Goal: Information Seeking & Learning: Learn about a topic

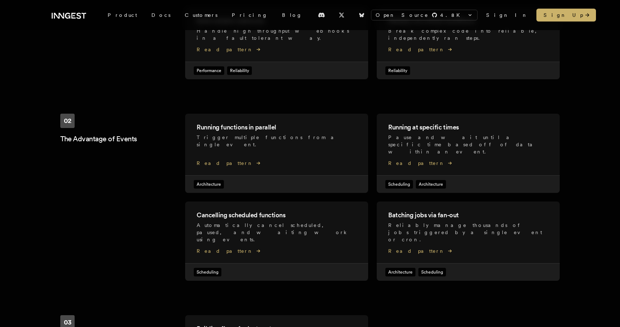
scroll to position [148, 0]
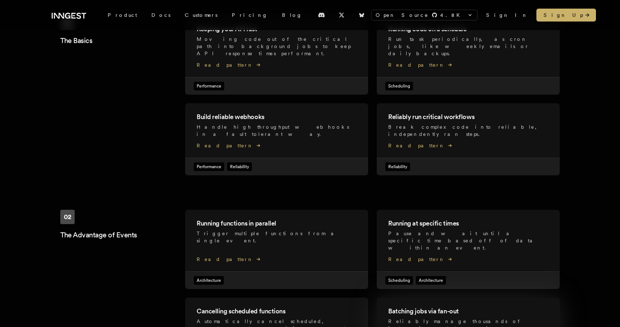
click at [452, 318] on p "Reliably manage thousands of jobs triggered by a single event or cron ." at bounding box center [468, 329] width 160 height 22
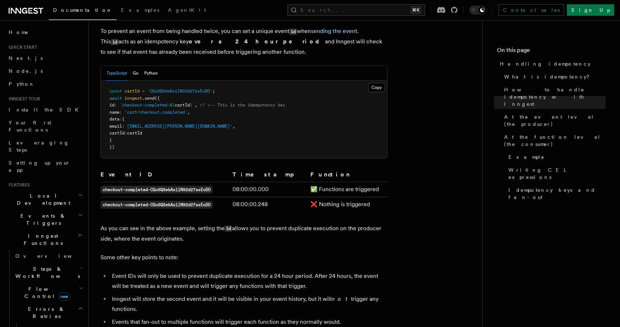
scroll to position [382, 0]
click at [542, 134] on span "At the function level (the consumer)" at bounding box center [555, 141] width 102 height 14
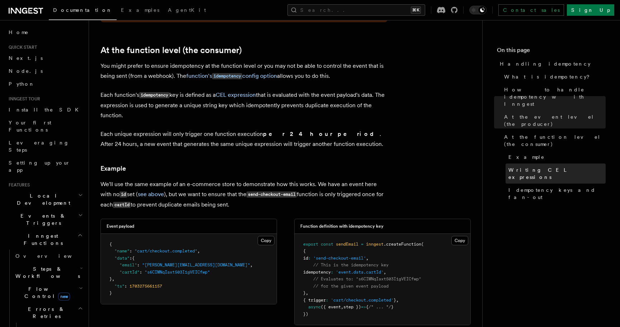
scroll to position [827, 0]
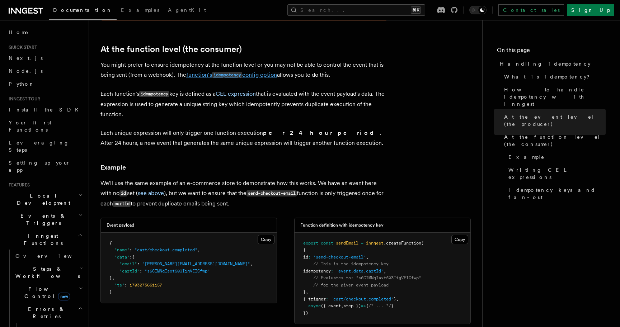
click at [242, 72] on code "idempotency" at bounding box center [227, 75] width 30 height 6
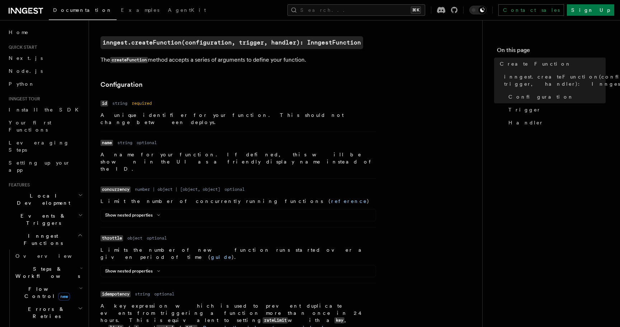
scroll to position [175, 0]
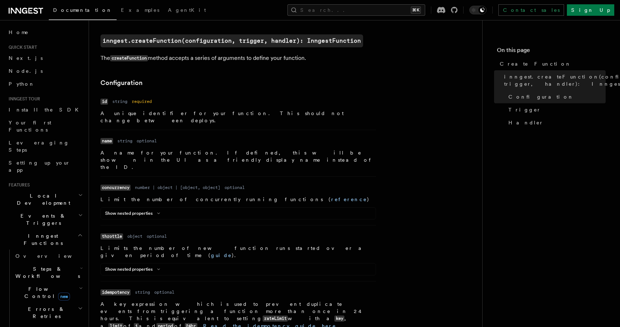
click at [141, 211] on div "Show nested properties" at bounding box center [238, 215] width 275 height 9
click at [149, 211] on button "Show nested properties" at bounding box center [134, 214] width 58 height 6
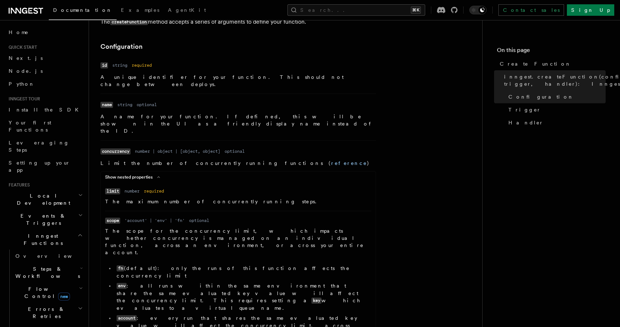
scroll to position [245, 0]
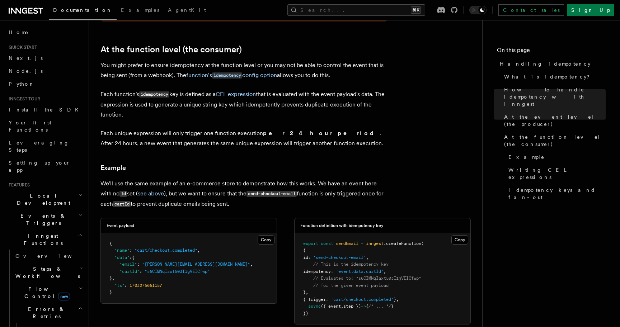
scroll to position [827, 0]
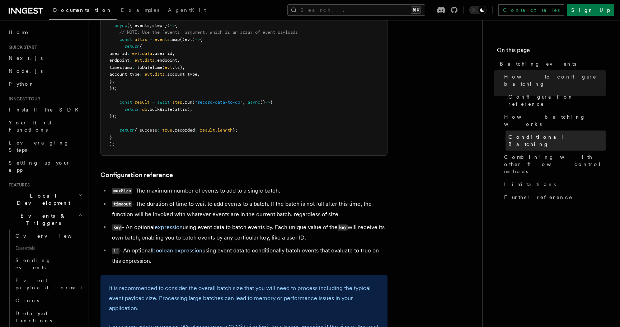
click at [518, 134] on span "Conditional Batching" at bounding box center [557, 141] width 97 height 14
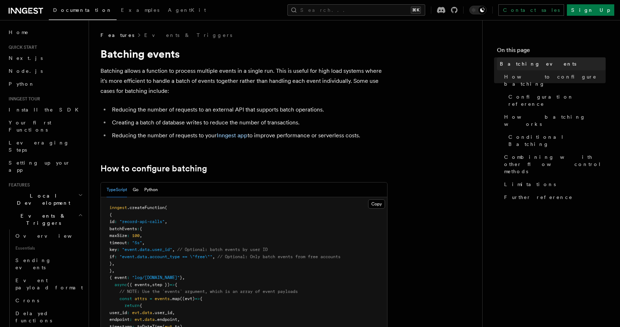
click at [512, 62] on span "Batching events" at bounding box center [538, 63] width 76 height 7
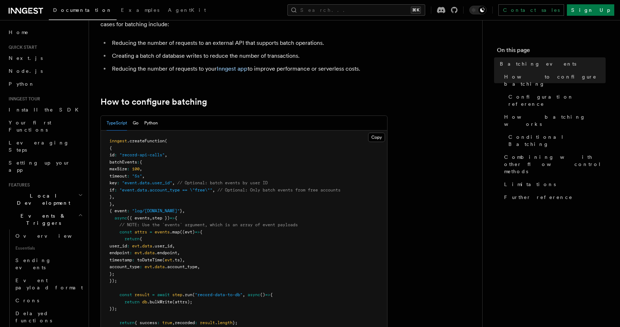
scroll to position [176, 0]
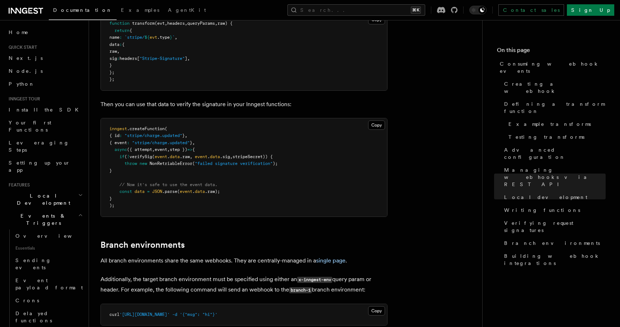
scroll to position [2423, 0]
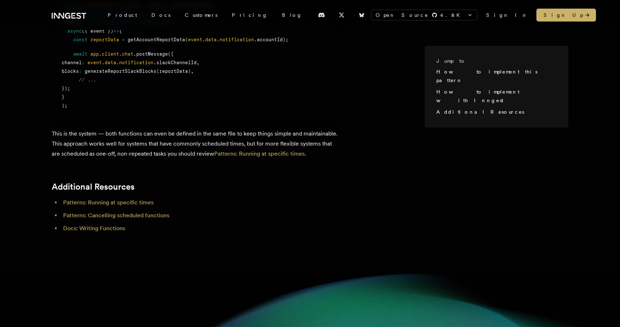
scroll to position [948, 0]
